Goal: Task Accomplishment & Management: Use online tool/utility

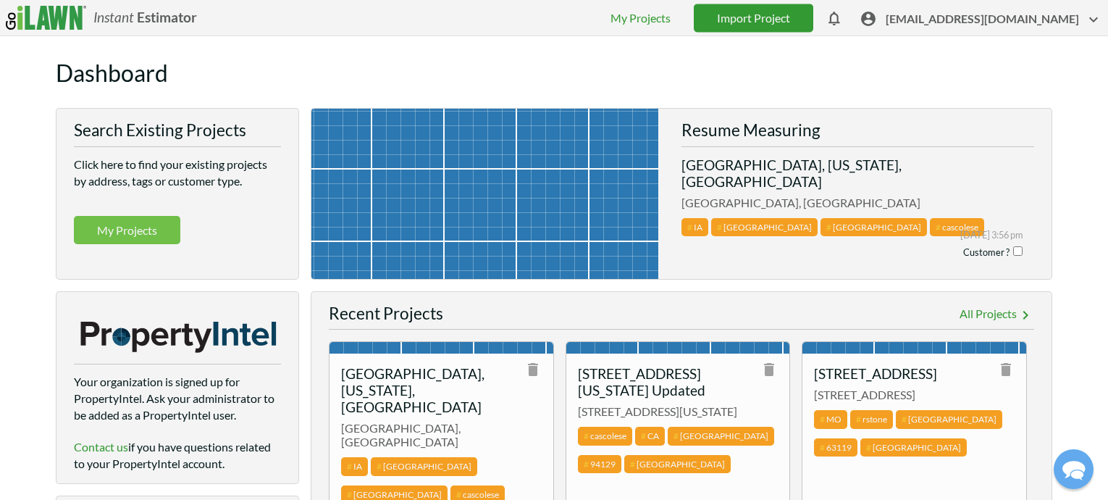
click at [814, 7] on link "Import Project" at bounding box center [754, 18] width 120 height 28
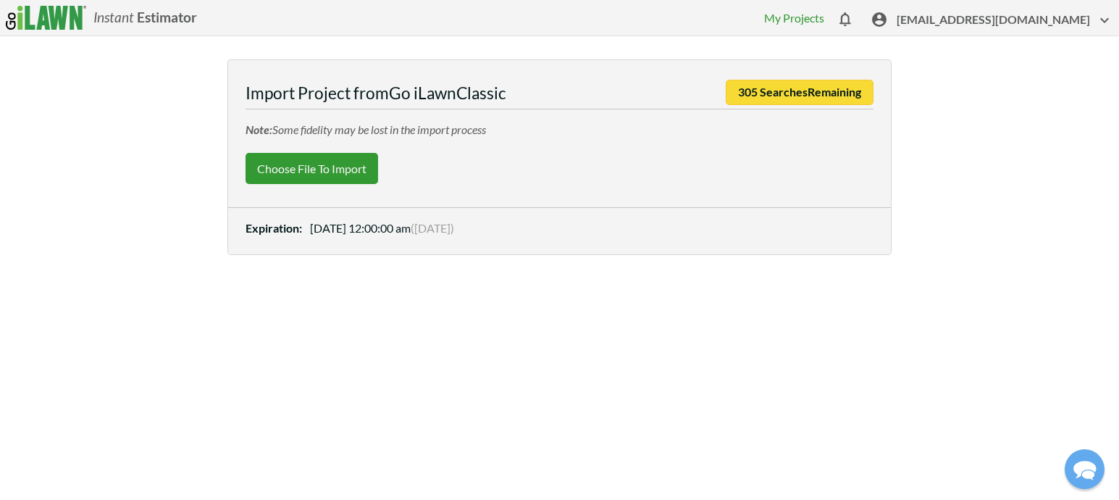
click at [284, 165] on label "Choose File to Import" at bounding box center [312, 168] width 133 height 31
click at [0, 0] on input "Choose File to Import" at bounding box center [0, 0] width 0 height 0
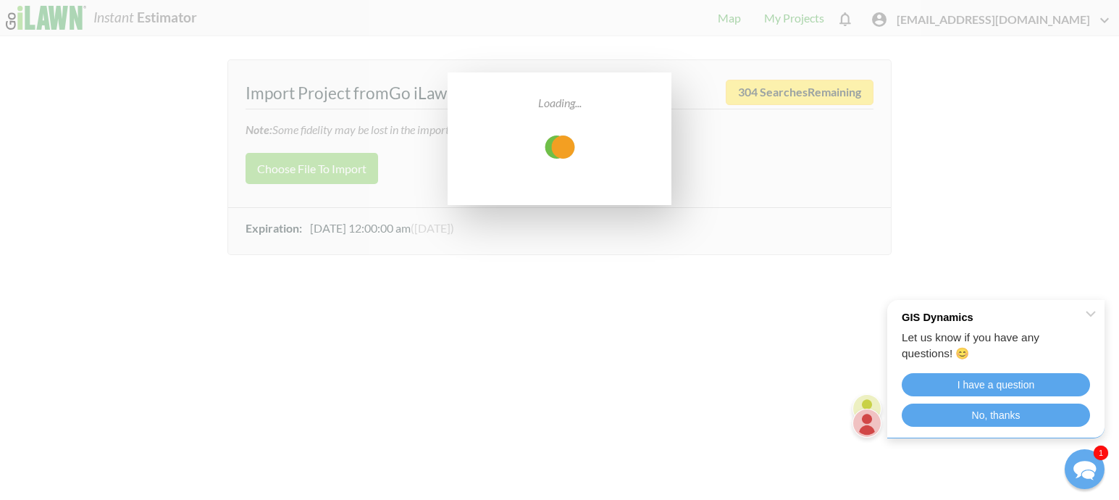
select select "low"
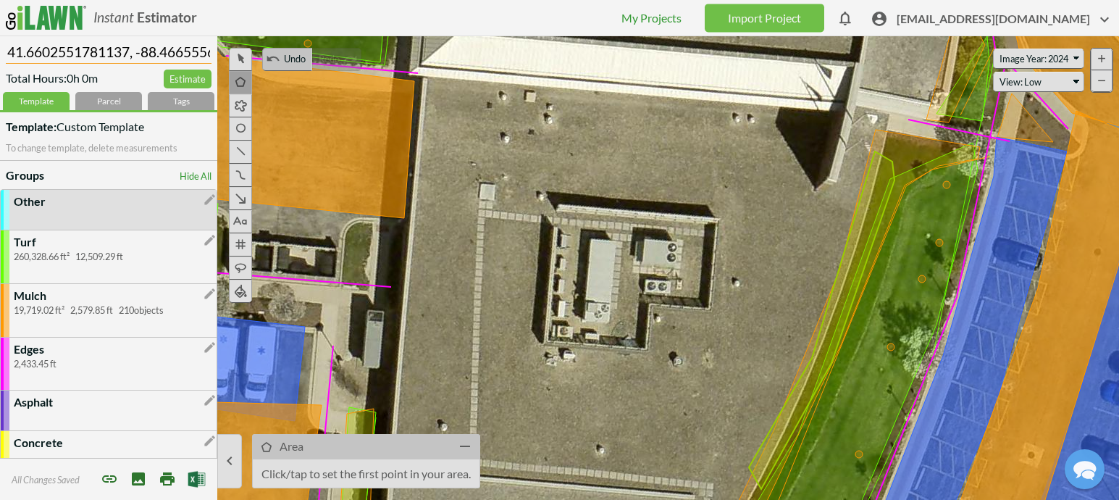
click at [117, 59] on input "41.6602551781137, -88.4665556252002" at bounding box center [109, 50] width 206 height 28
click at [117, 57] on input "41.6602551781137, -88.4665556252002" at bounding box center [109, 50] width 206 height 28
paste input "[PERSON_NAME]-[GEOGRAPHIC_DATA]"
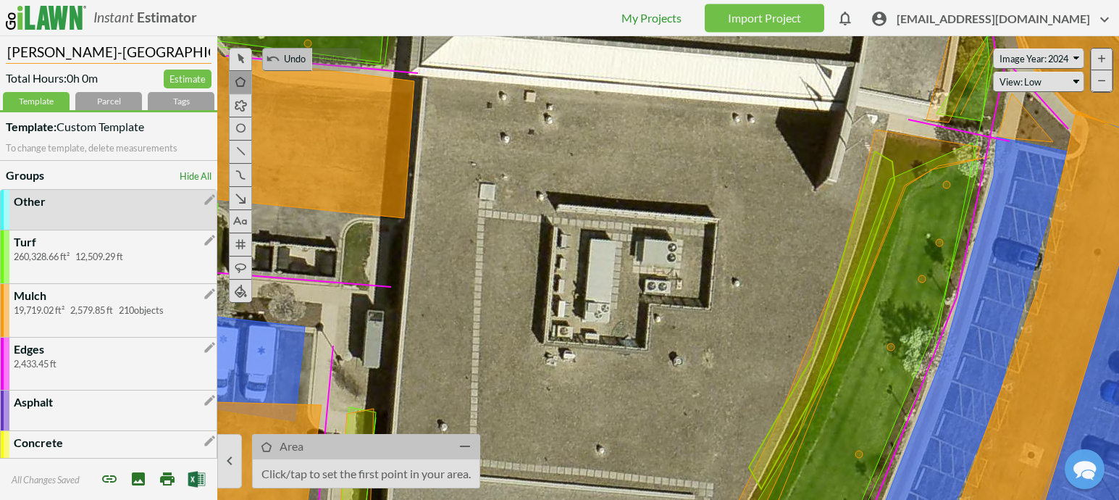
type input "[PERSON_NAME]-[GEOGRAPHIC_DATA]"
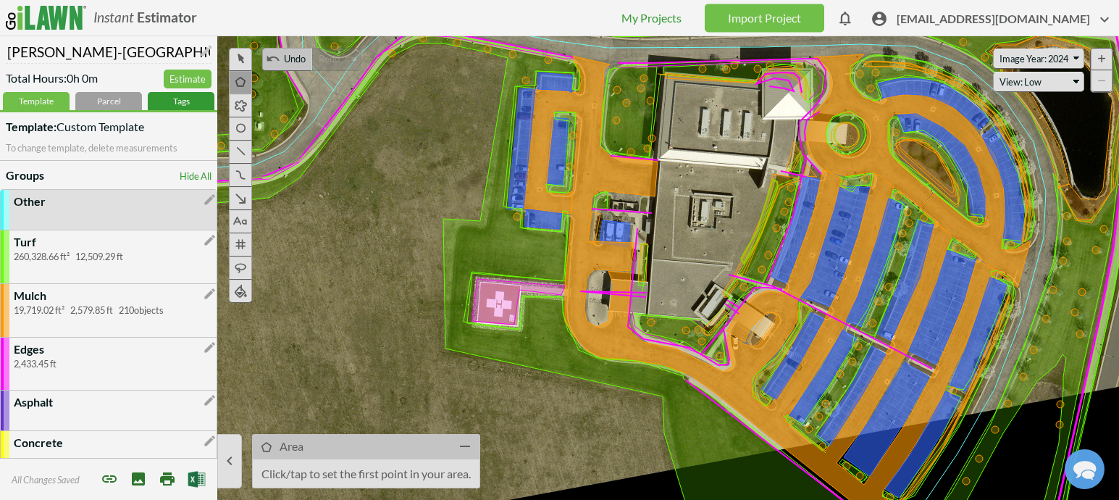
click at [170, 101] on div "Tags" at bounding box center [181, 101] width 67 height 18
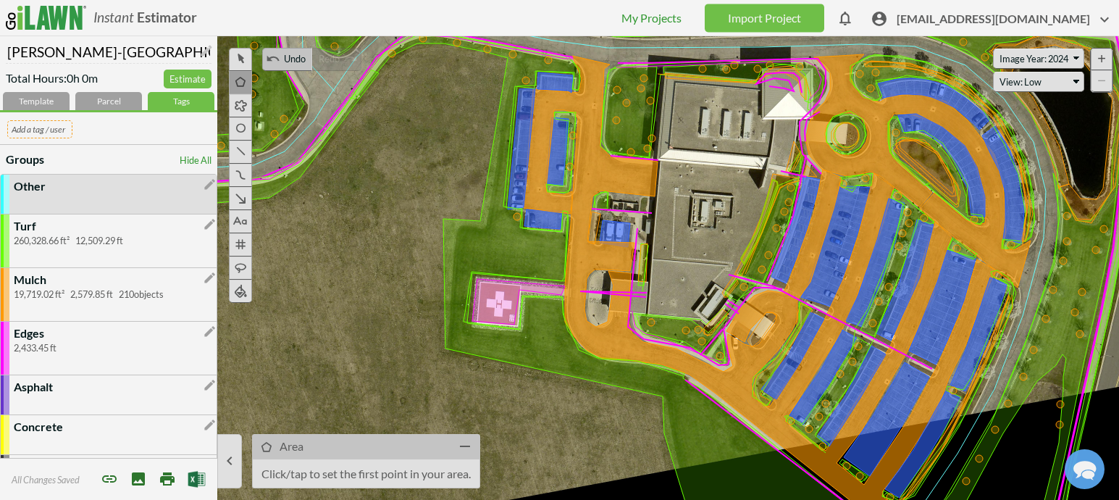
click at [39, 125] on input "text" at bounding box center [39, 129] width 65 height 18
paste input "[PERSON_NAME]-Y"
type input "[PERSON_NAME]-Y"
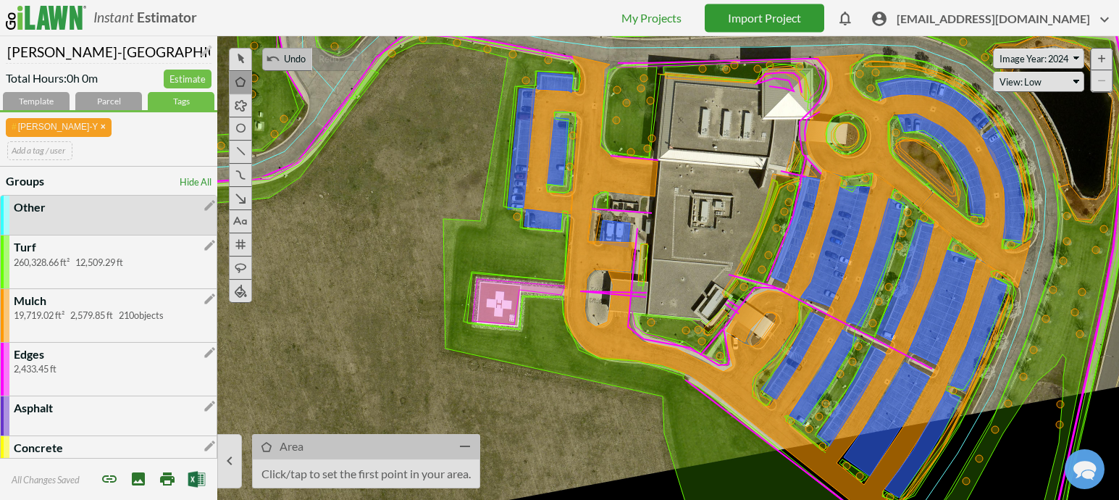
click at [799, 22] on link "Import Project" at bounding box center [765, 18] width 120 height 28
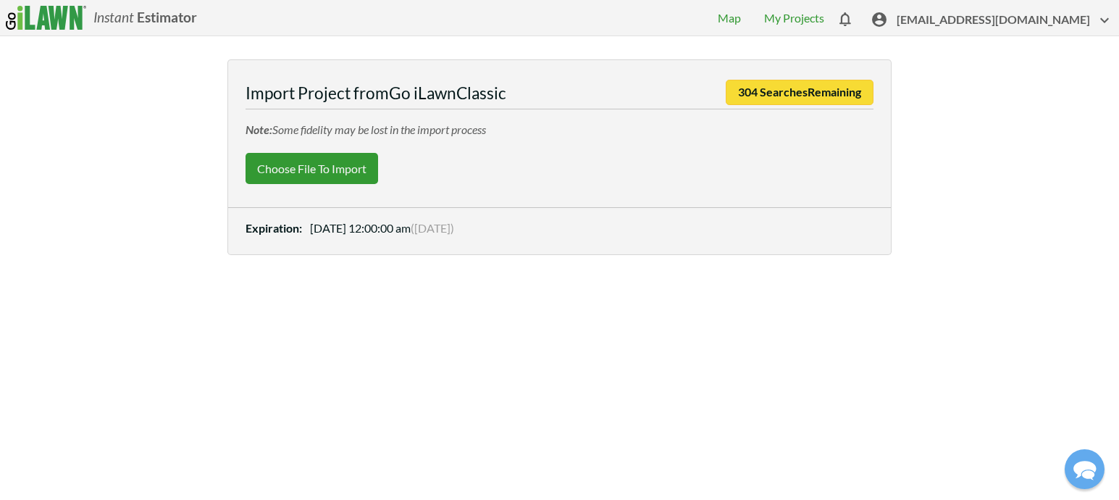
click at [277, 163] on label "Choose File to Import" at bounding box center [312, 168] width 133 height 31
click at [0, 0] on input "Choose File to Import" at bounding box center [0, 0] width 0 height 0
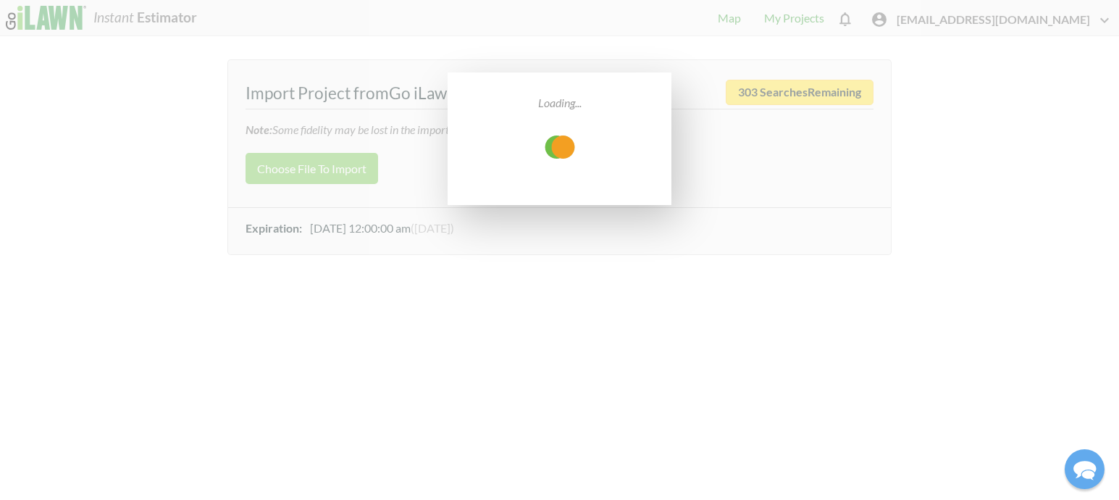
select select "low"
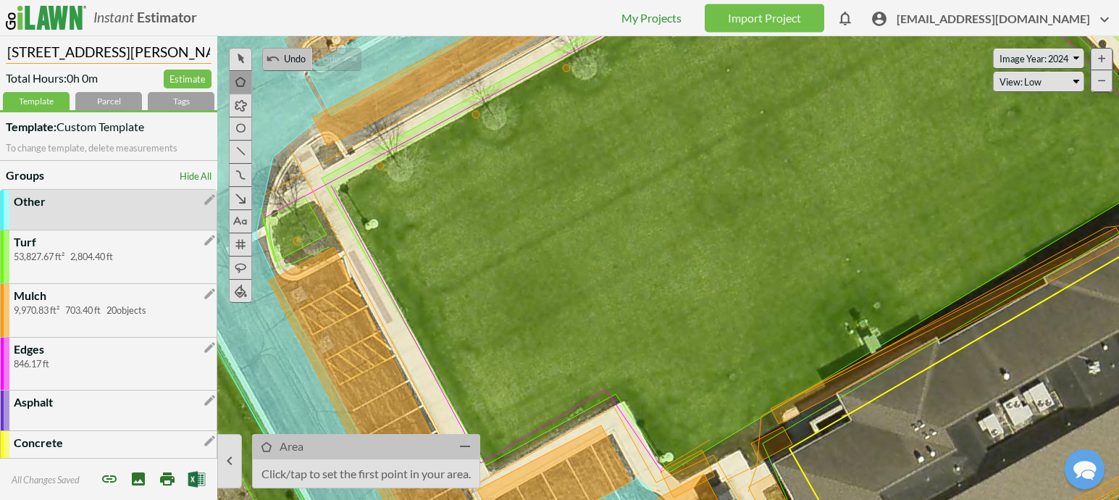
drag, startPoint x: -1, startPoint y: 52, endPoint x: -117, endPoint y: 47, distance: 116.0
click at [0, 47] on html "Instant Estimator  [EMAIL_ADDRESS][DOMAIN_NAME] My Projects Import Project The…" at bounding box center [559, 250] width 1119 height 500
paste input "[PERSON_NAME][GEOGRAPHIC_DATA]"
type input "[PERSON_NAME][GEOGRAPHIC_DATA]"
click at [185, 101] on div "Tags" at bounding box center [181, 101] width 67 height 18
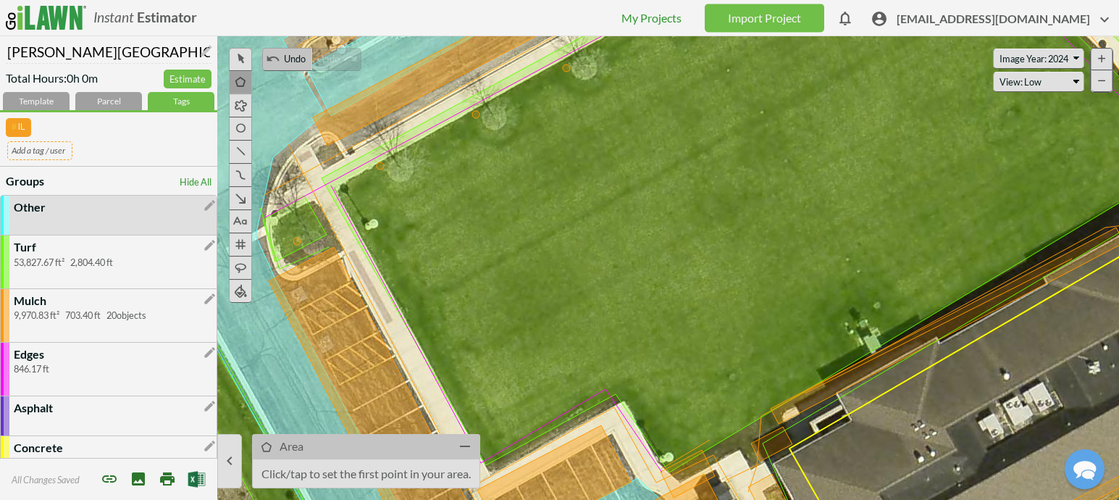
click at [38, 144] on input "text" at bounding box center [39, 150] width 65 height 18
paste input "[PERSON_NAME]-T"
type input "[PERSON_NAME]-T"
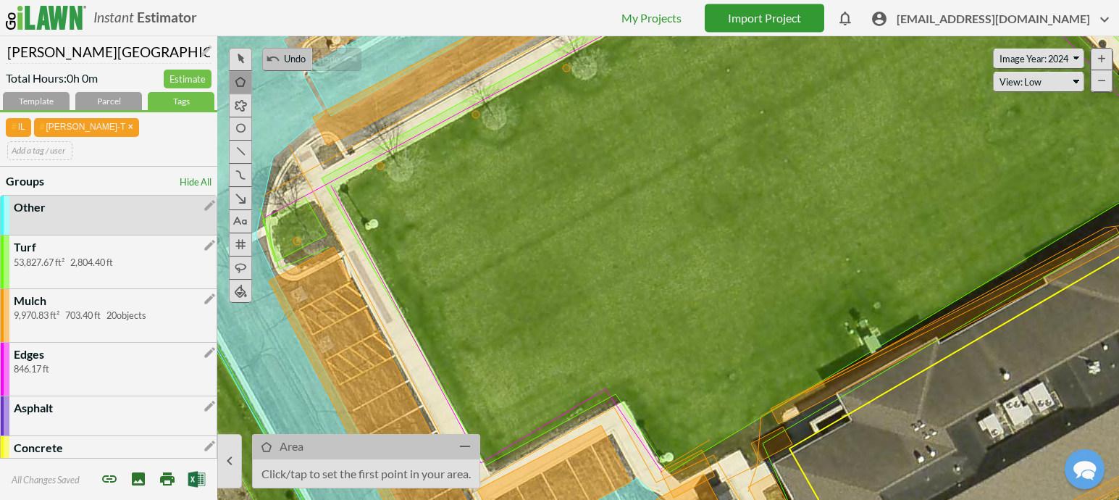
click at [795, 23] on link "Import Project" at bounding box center [765, 18] width 120 height 28
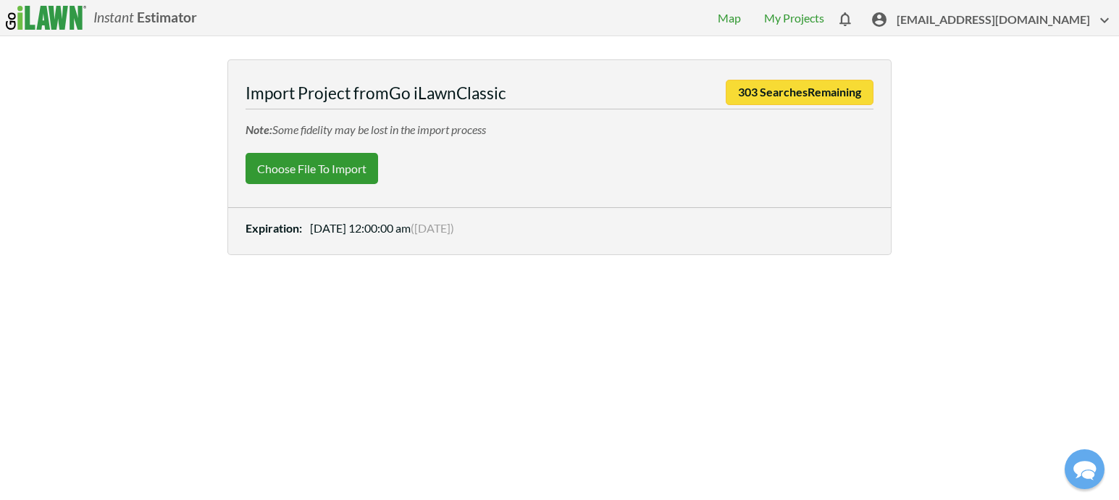
click at [280, 173] on label "Choose File to Import" at bounding box center [312, 168] width 133 height 31
click at [0, 0] on input "Choose File to Import" at bounding box center [0, 0] width 0 height 0
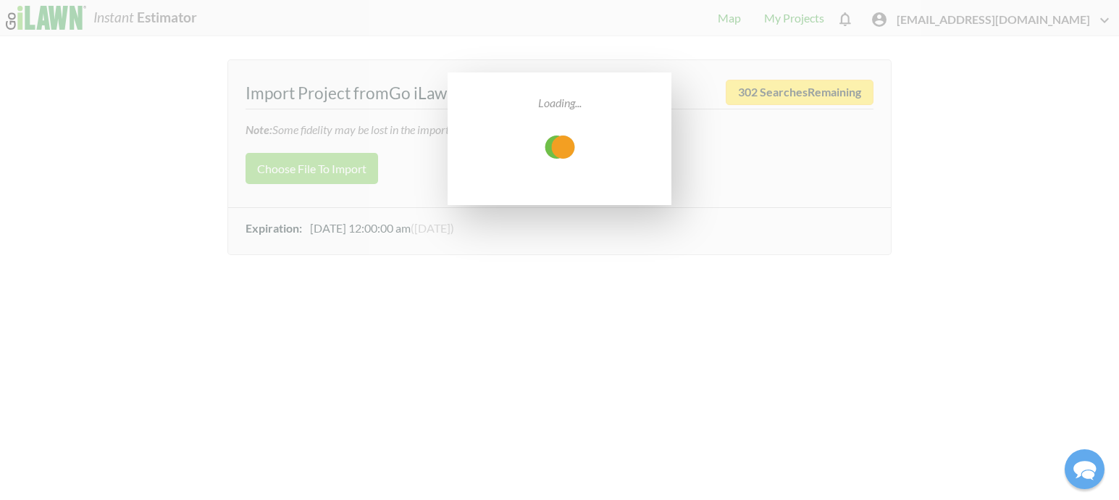
select select "low"
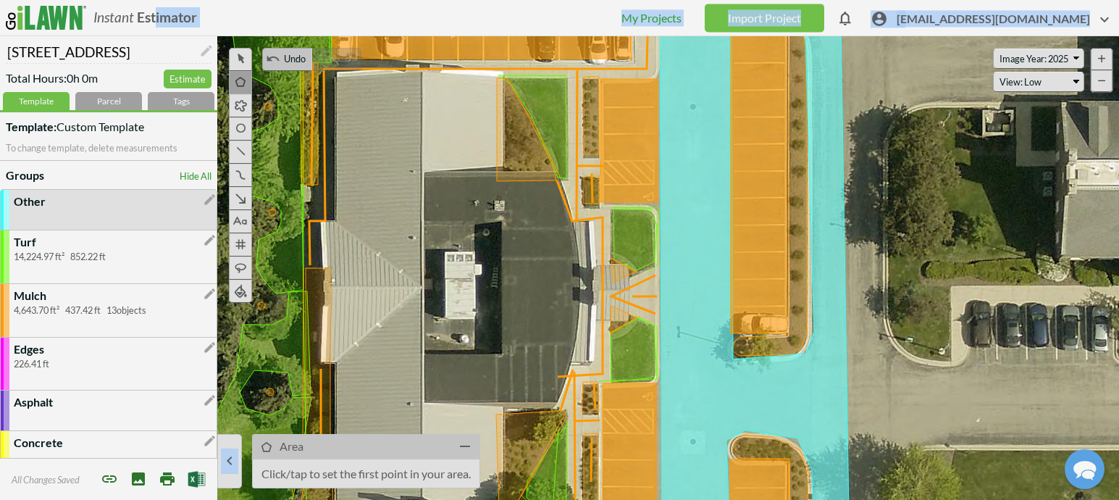
drag, startPoint x: 149, startPoint y: 43, endPoint x: -99, endPoint y: 43, distance: 247.8
click at [0, 43] on html "Instant Estimator  [EMAIL_ADDRESS][DOMAIN_NAME] My Projects Import Project The…" at bounding box center [559, 250] width 1119 height 500
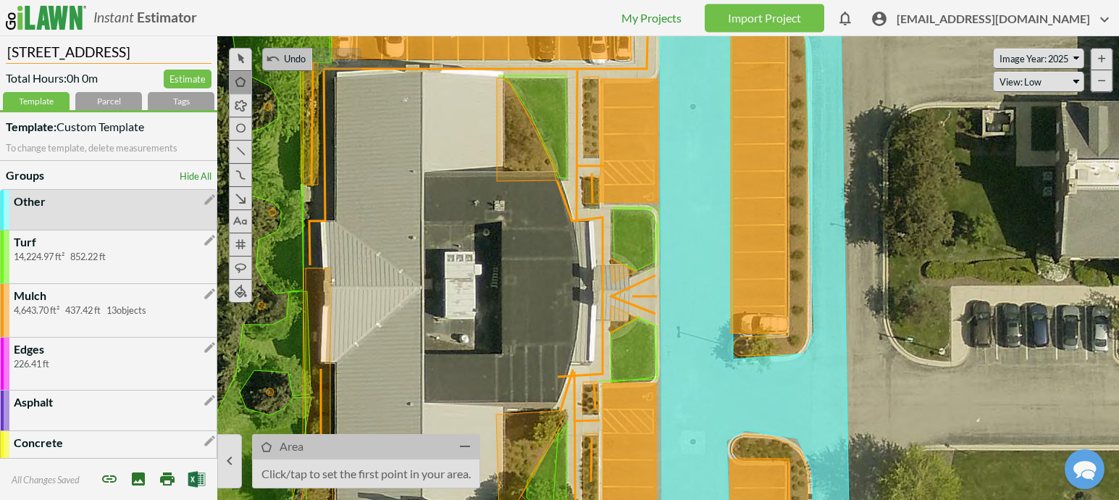
click at [127, 50] on input "[STREET_ADDRESS]" at bounding box center [109, 50] width 206 height 28
paste input "[PERSON_NAME]-Aurora IT"
type input "[PERSON_NAME]-Aurora IT"
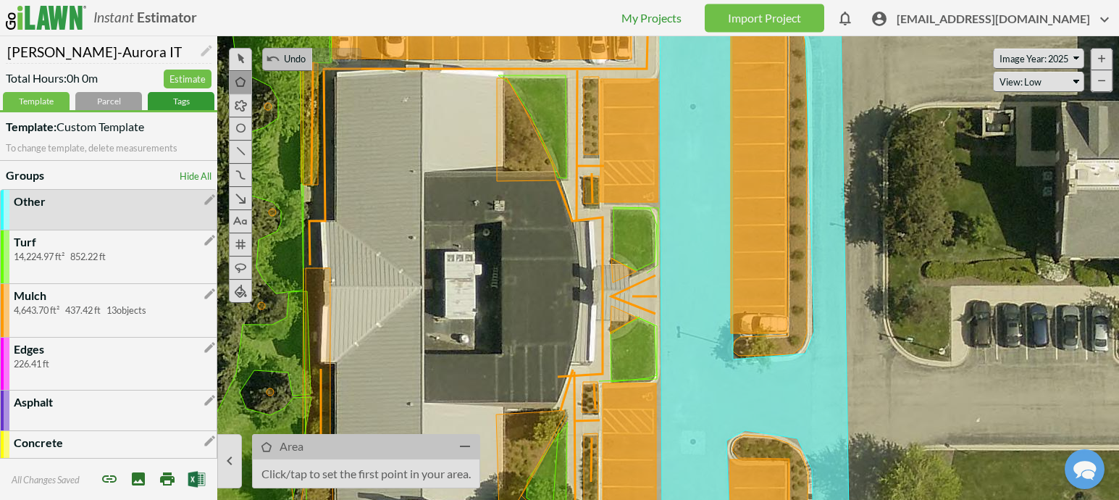
click at [185, 100] on div "Tags" at bounding box center [181, 101] width 67 height 18
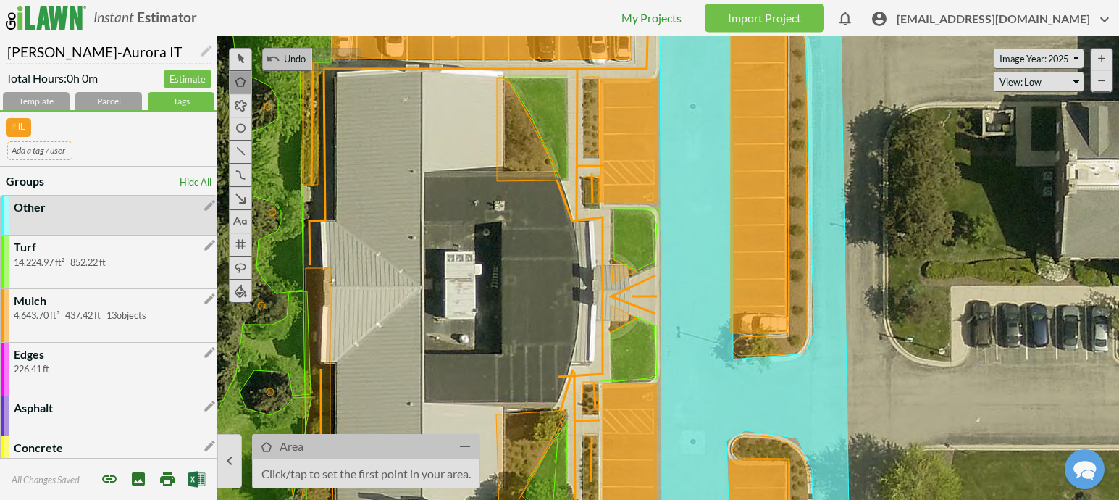
click at [31, 151] on input "text" at bounding box center [39, 150] width 65 height 18
paste input "[PERSON_NAME]-A"
type input "[PERSON_NAME]-A"
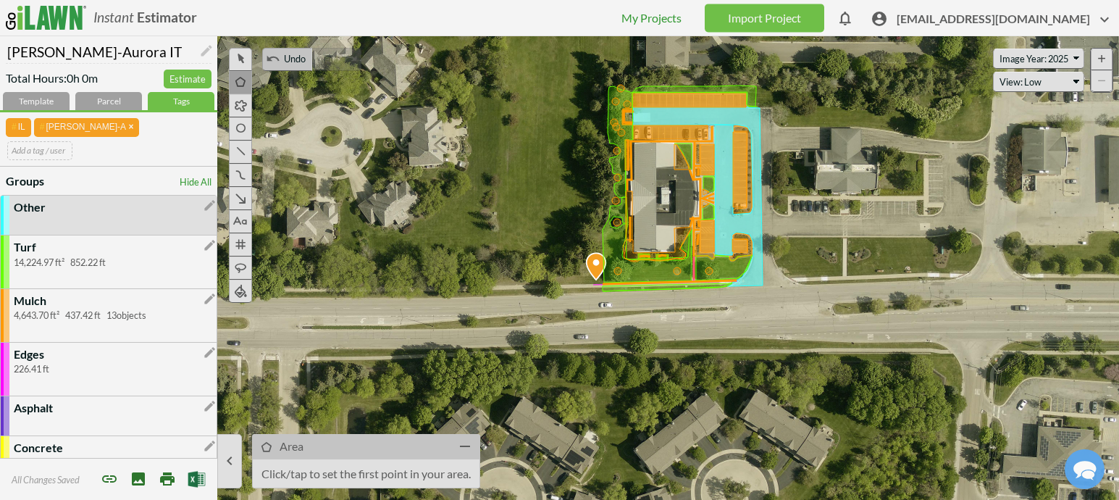
click at [966, 19] on span "[EMAIL_ADDRESS][DOMAIN_NAME]" at bounding box center [1005, 22] width 217 height 22
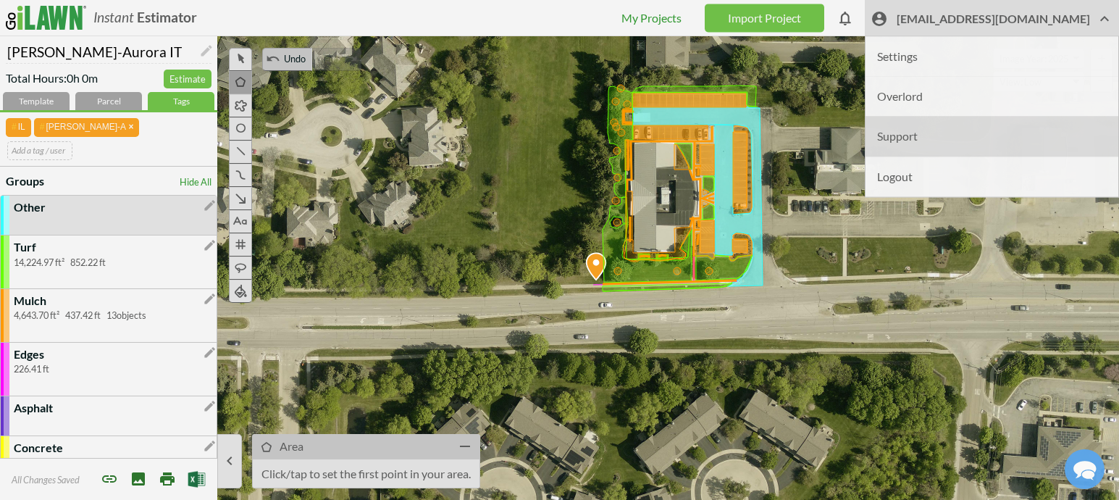
click at [941, 137] on li "Support" at bounding box center [992, 137] width 253 height 40
